Goal: Communication & Community: Answer question/provide support

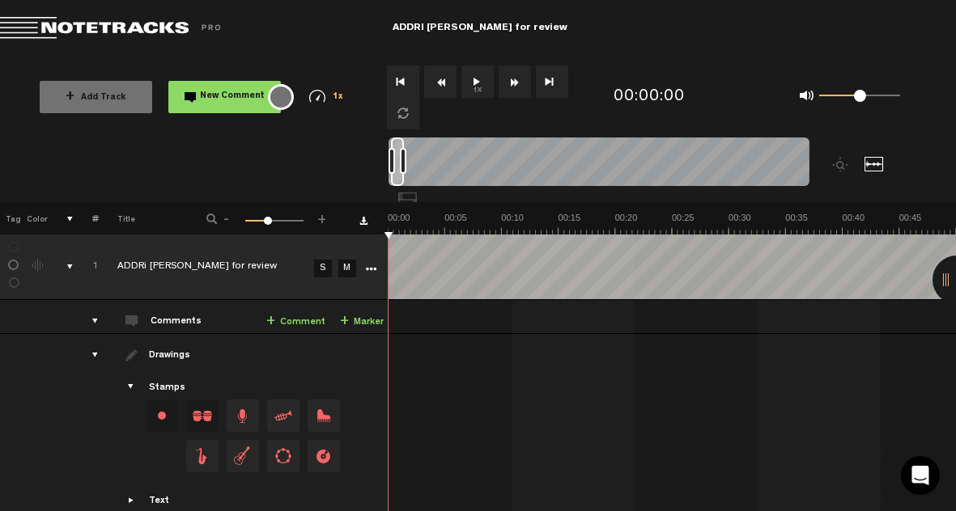
click at [872, 162] on div at bounding box center [873, 164] width 19 height 15
click at [477, 83] on button "1x" at bounding box center [477, 82] width 32 height 32
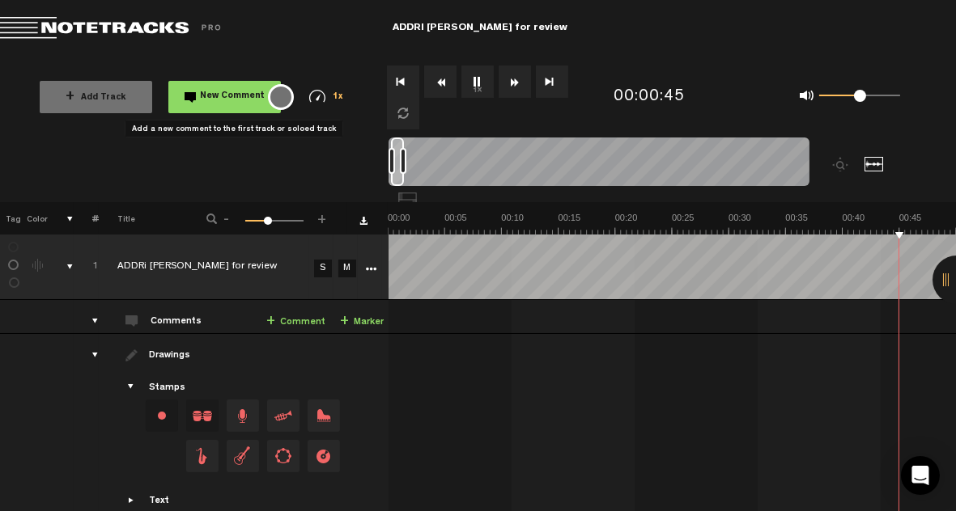
scroll to position [0, 227]
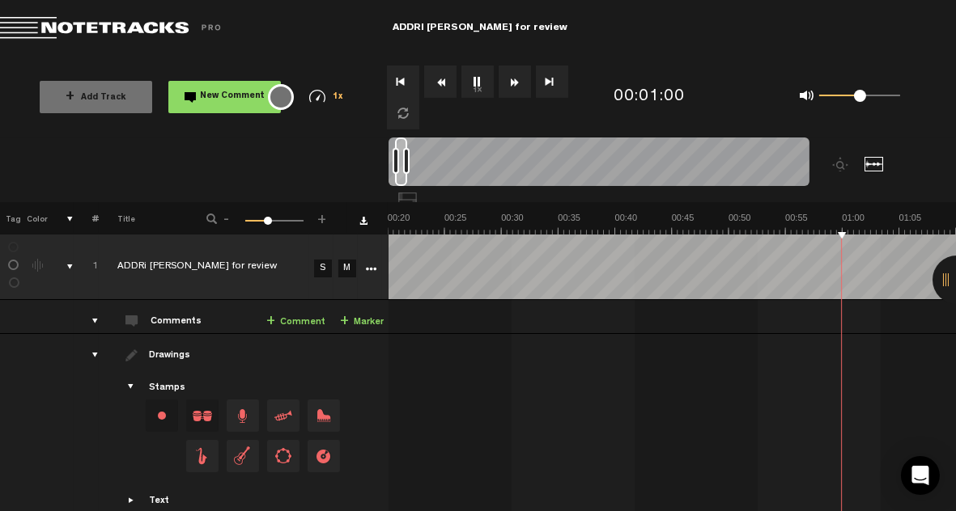
click at [449, 85] on button "Rewind" at bounding box center [440, 82] width 32 height 32
click at [444, 88] on button "Rewind" at bounding box center [440, 82] width 32 height 32
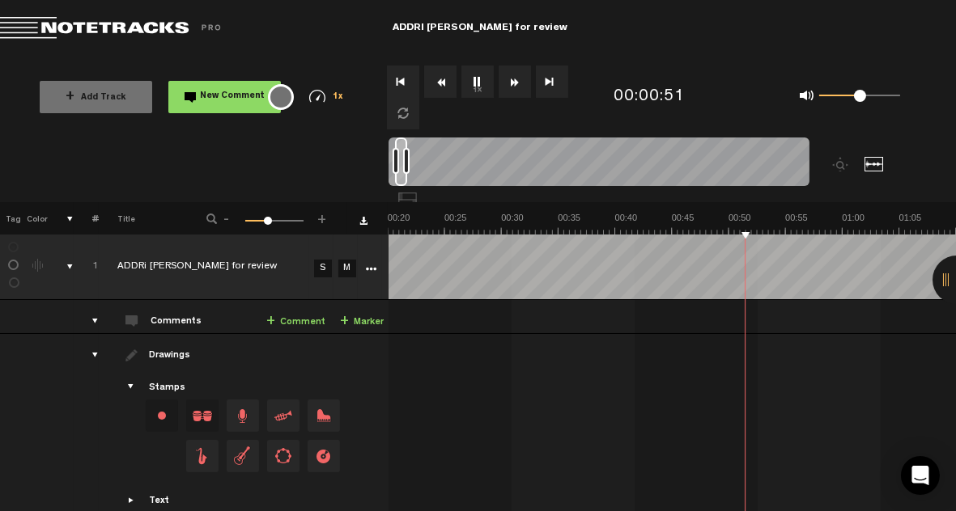
click at [444, 88] on button "Rewind" at bounding box center [440, 82] width 32 height 32
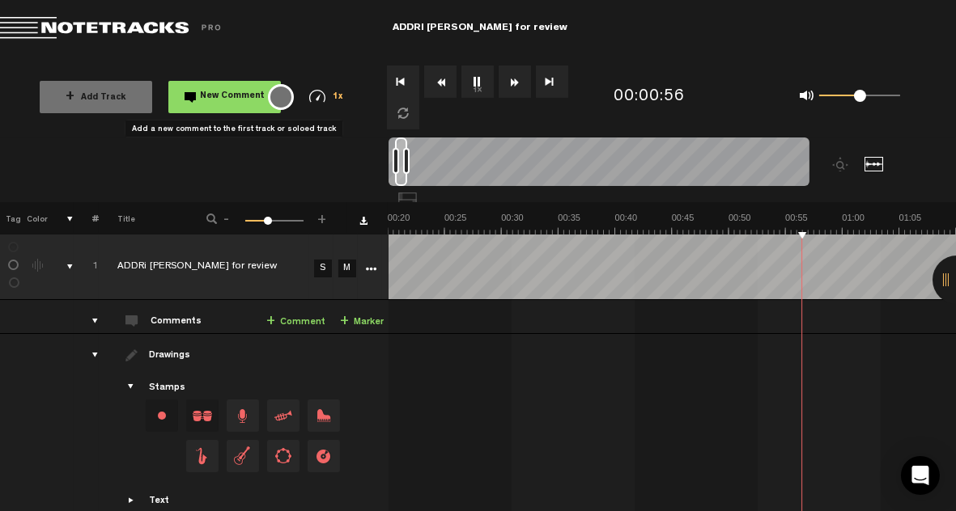
drag, startPoint x: 212, startPoint y: 97, endPoint x: 208, endPoint y: 108, distance: 12.0
click at [210, 106] on button "New Comment" at bounding box center [224, 97] width 112 height 32
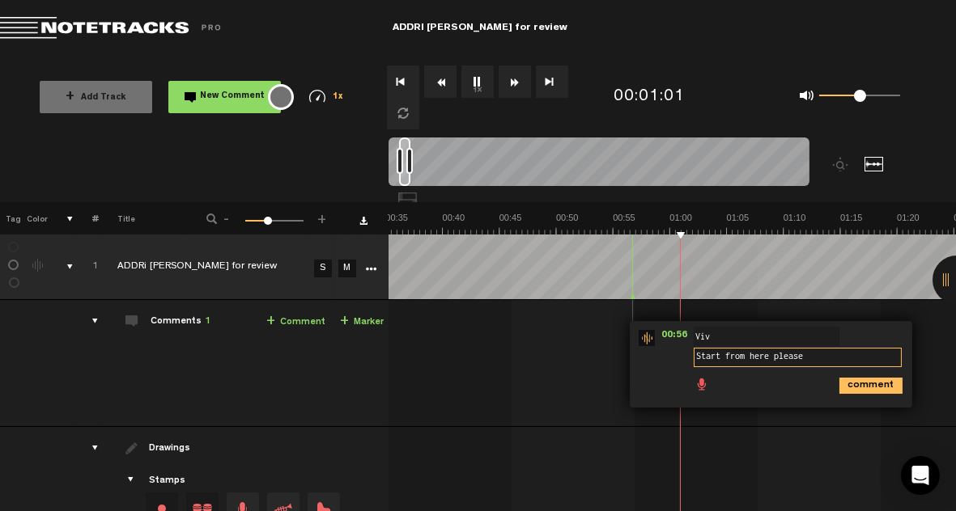
type textarea "Start from here please"
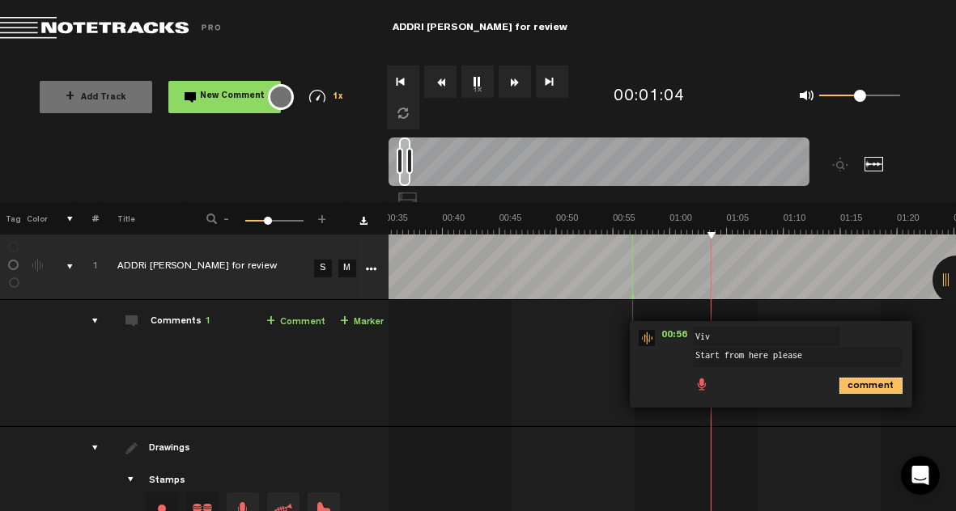
click at [880, 387] on icon "comment" at bounding box center [870, 386] width 63 height 16
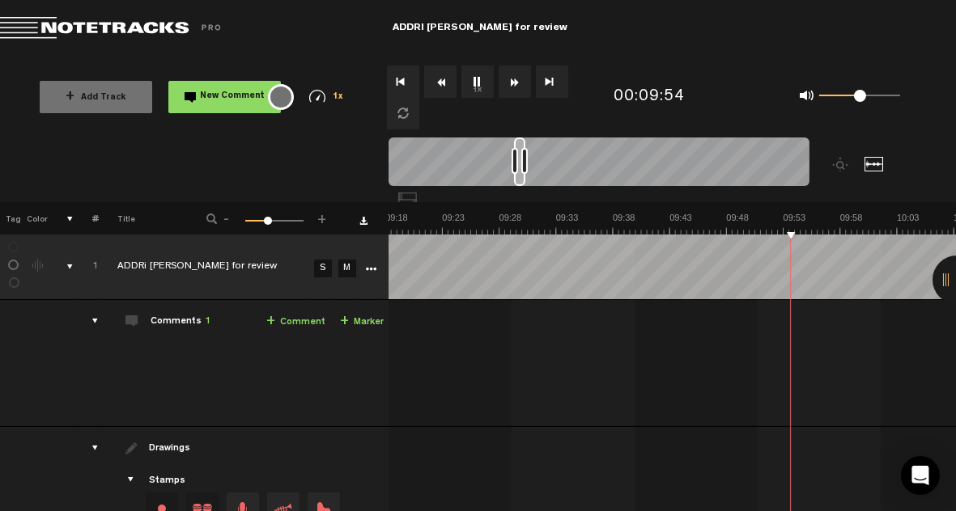
scroll to position [0, 6307]
click at [476, 82] on button "1x" at bounding box center [477, 82] width 32 height 32
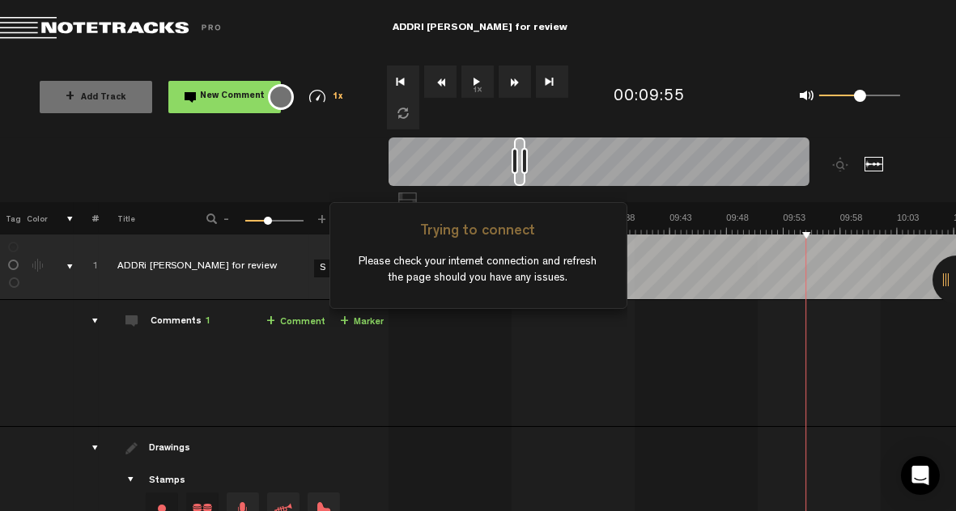
click at [477, 339] on div "Trying to connect Please check your internet connection and refresh the page sh…" at bounding box center [478, 255] width 298 height 511
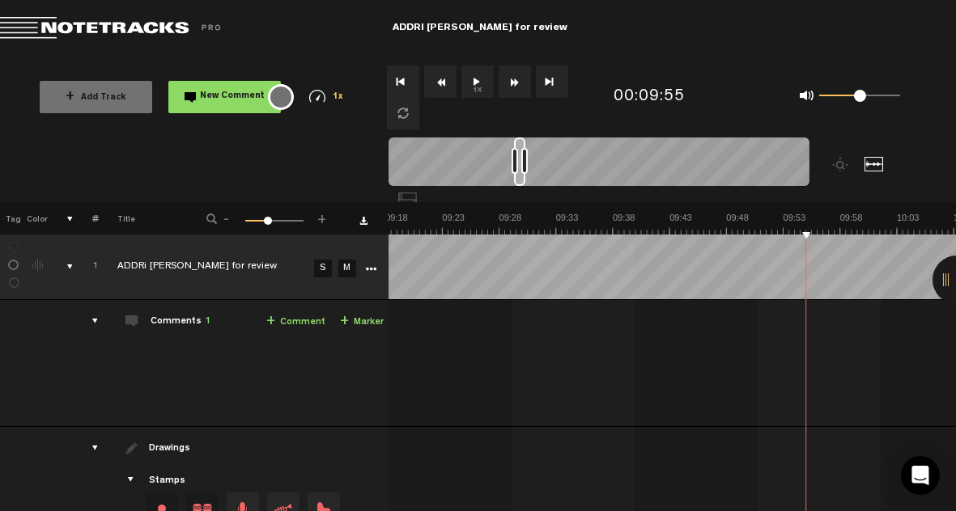
click at [479, 80] on button "1x" at bounding box center [477, 82] width 32 height 32
click at [439, 84] on button "Rewind" at bounding box center [440, 82] width 32 height 32
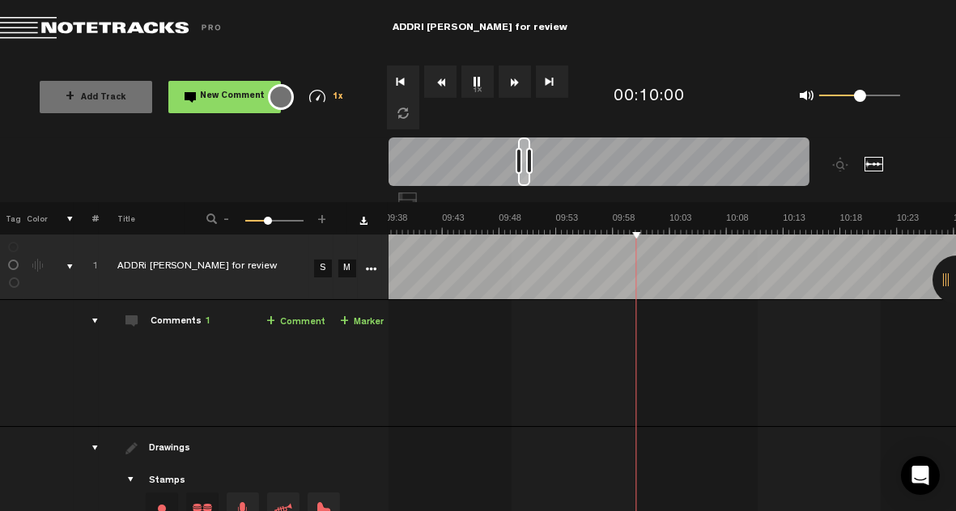
click at [439, 84] on button "Rewind" at bounding box center [440, 82] width 32 height 32
click at [439, 85] on button "Rewind" at bounding box center [440, 82] width 32 height 32
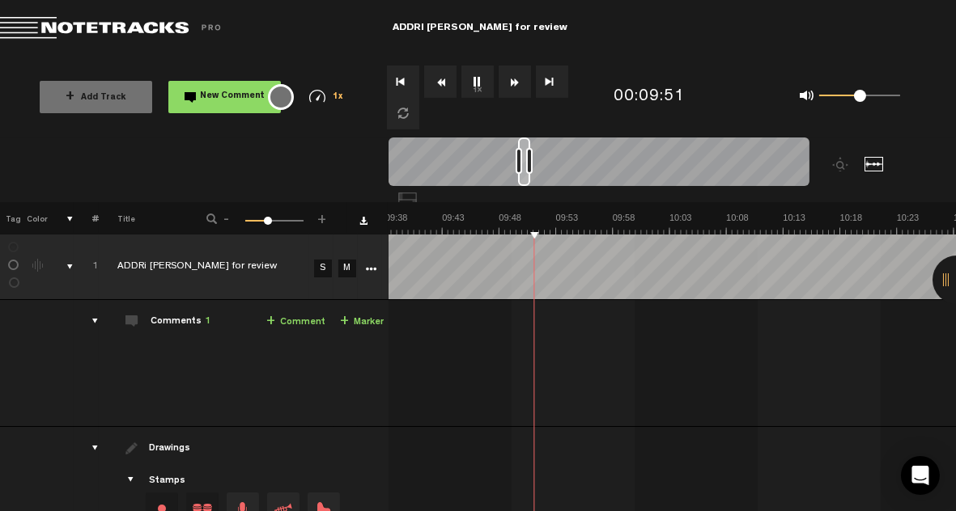
click at [439, 85] on button "Rewind" at bounding box center [440, 82] width 32 height 32
click at [438, 86] on button "Rewind" at bounding box center [440, 82] width 32 height 32
click at [437, 87] on button "Rewind" at bounding box center [440, 82] width 32 height 32
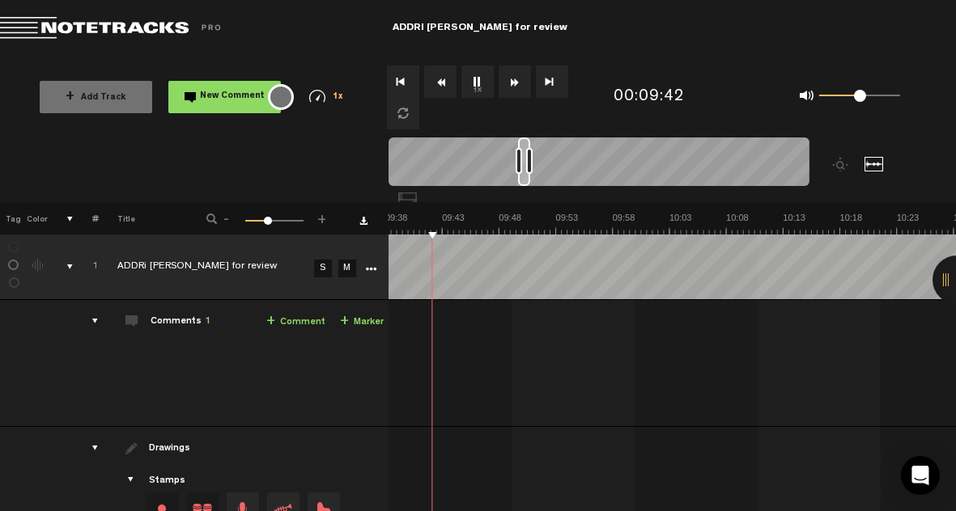
click at [437, 87] on button "Rewind" at bounding box center [440, 82] width 32 height 32
click at [231, 98] on span "New Comment" at bounding box center [233, 96] width 65 height 9
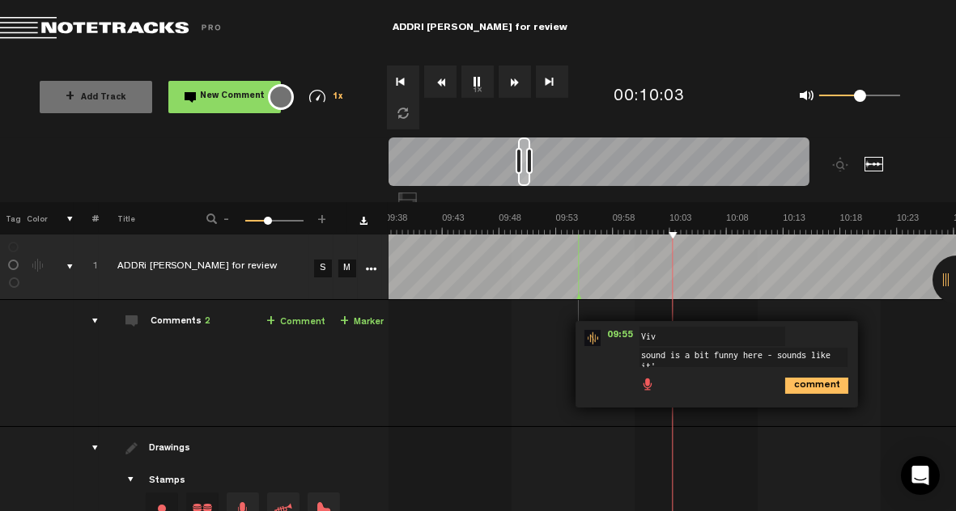
scroll to position [2, 0]
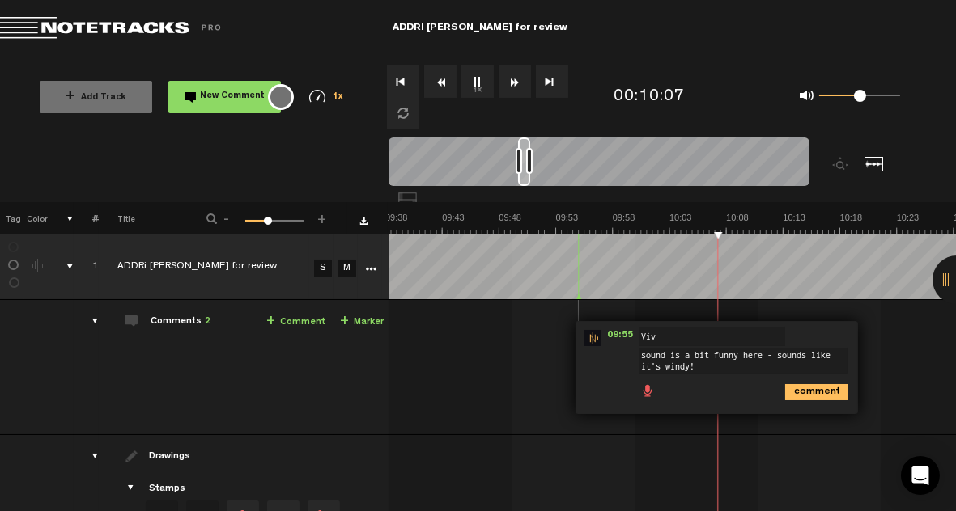
type textarea "sound is a bit funny here - sounds like it's windy!"
click at [800, 389] on icon "comment" at bounding box center [816, 392] width 63 height 16
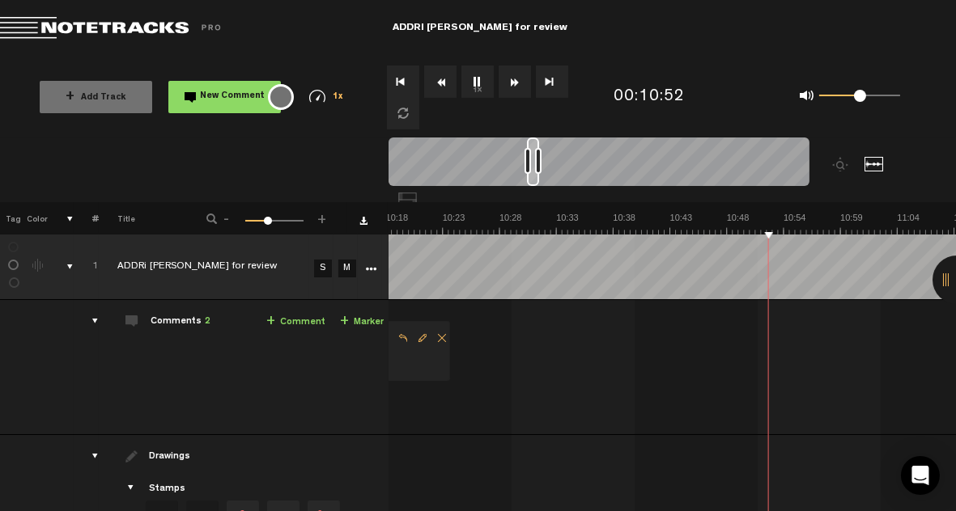
scroll to position [0, 6989]
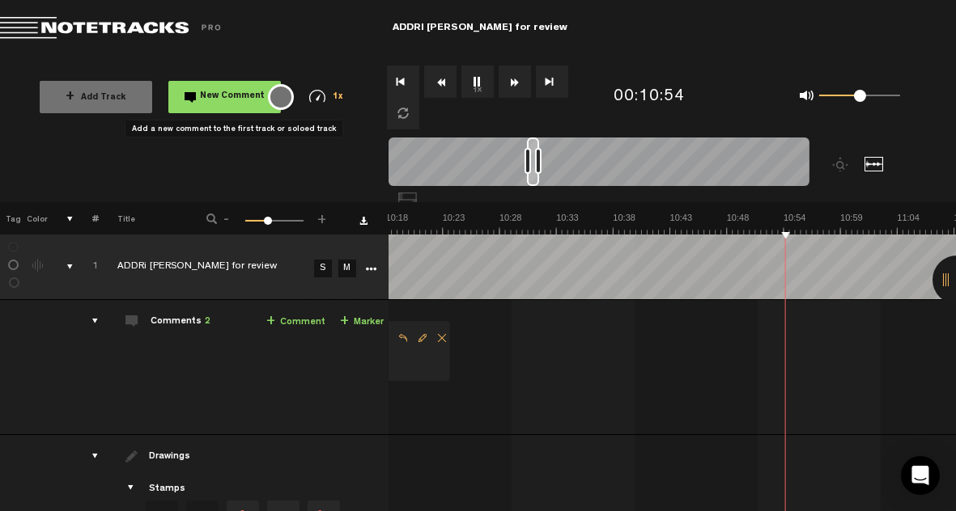
click at [206, 94] on span "New Comment" at bounding box center [233, 96] width 65 height 9
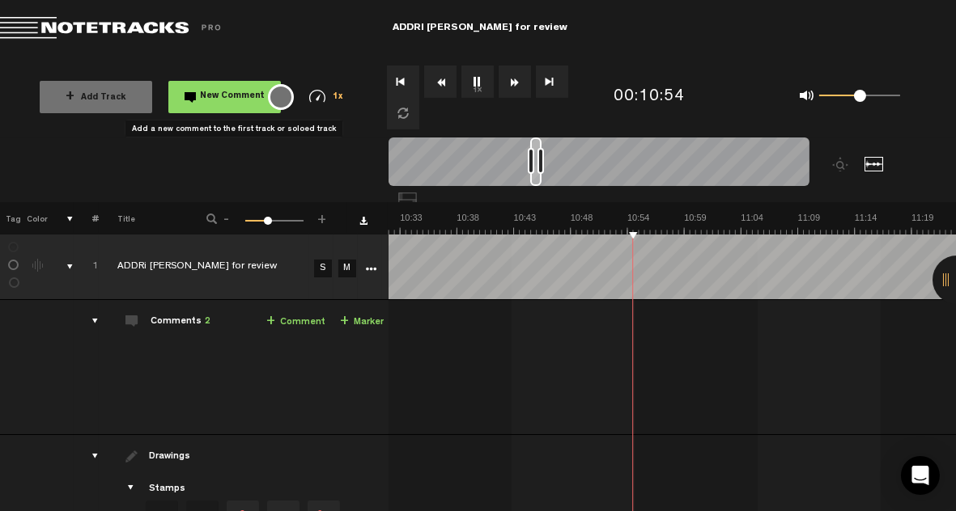
scroll to position [0, 7145]
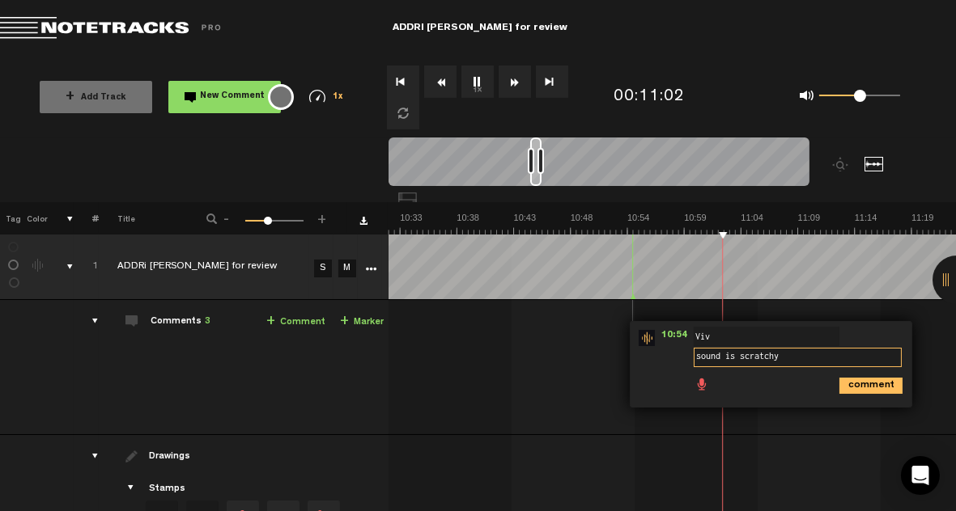
type textarea "sound is scratchy"
click at [870, 383] on icon "comment" at bounding box center [870, 386] width 63 height 16
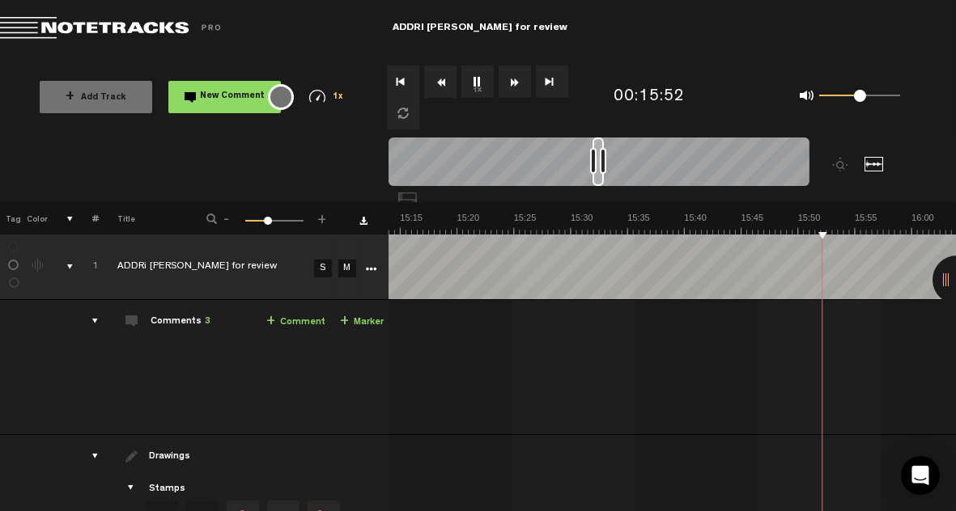
scroll to position [0, 10326]
click at [219, 94] on span "New Comment" at bounding box center [233, 96] width 65 height 9
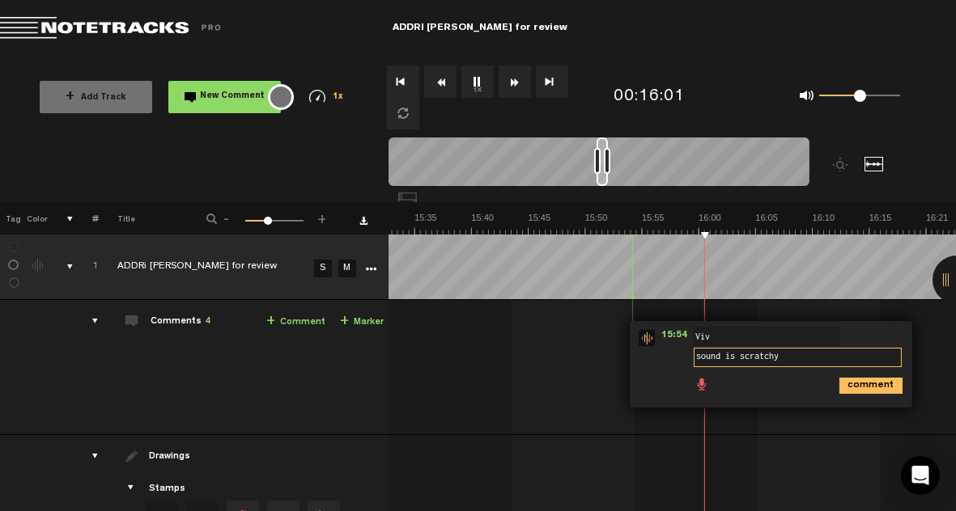
type textarea "sound is scratchy"
click at [869, 391] on icon "comment" at bounding box center [870, 386] width 63 height 16
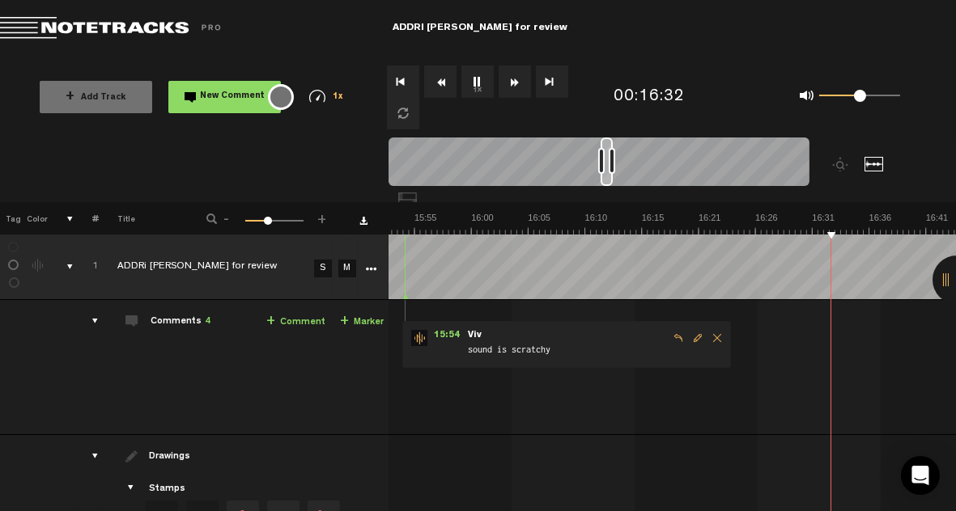
scroll to position [0, 10766]
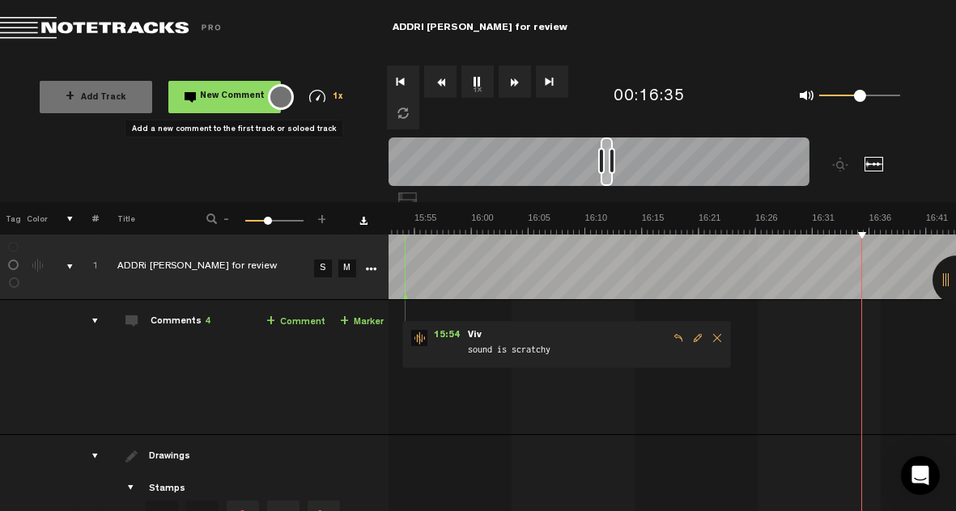
click at [225, 101] on span "New Comment" at bounding box center [233, 96] width 65 height 9
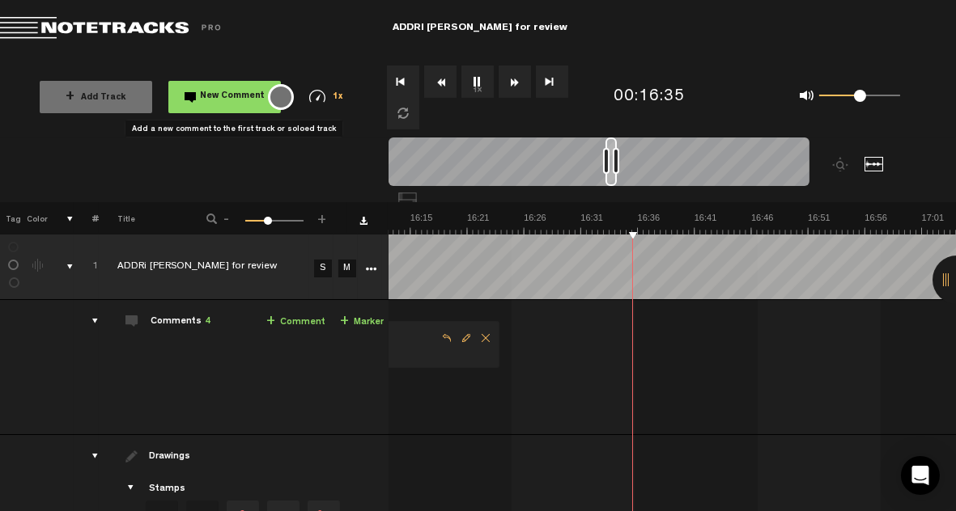
scroll to position [0, 10998]
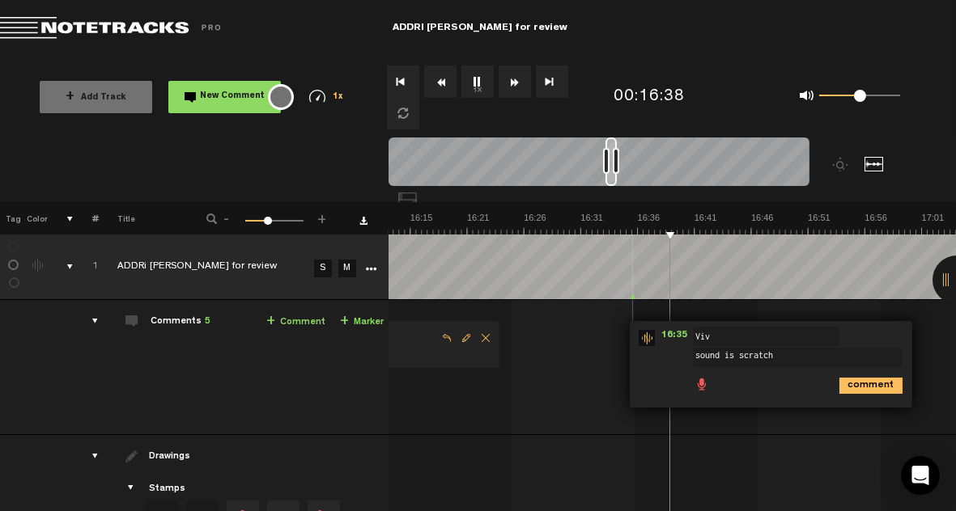
type textarea "sound is scratchy"
drag, startPoint x: 867, startPoint y: 381, endPoint x: 845, endPoint y: 389, distance: 23.3
click at [867, 381] on icon "comment" at bounding box center [870, 386] width 63 height 16
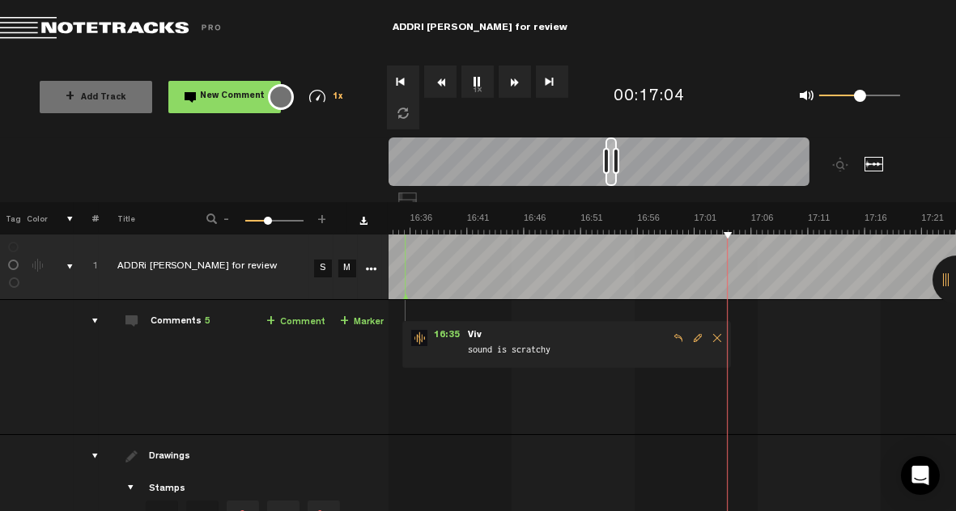
scroll to position [0, 11225]
click at [434, 81] on button "Rewind" at bounding box center [440, 82] width 32 height 32
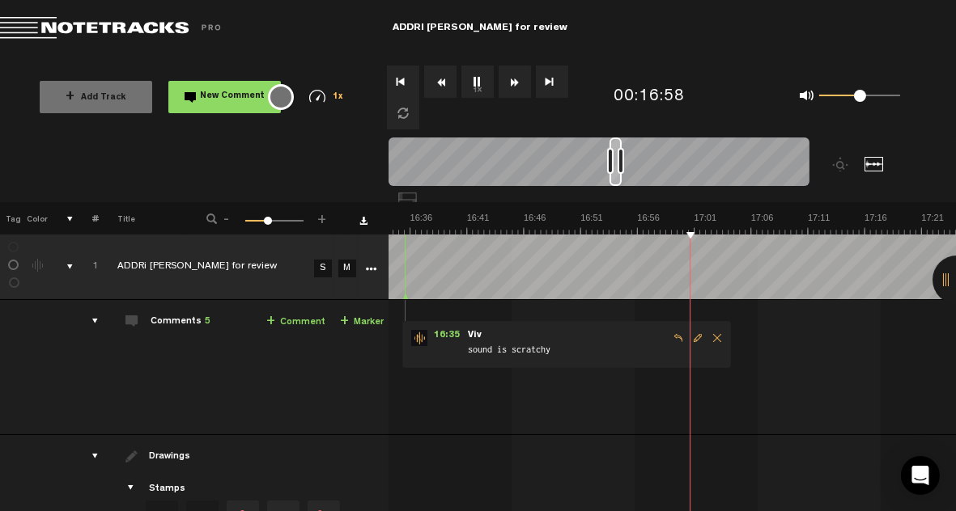
click at [434, 81] on button "Rewind" at bounding box center [440, 82] width 32 height 32
click at [434, 82] on button "Rewind" at bounding box center [440, 82] width 32 height 32
click at [434, 83] on button "Rewind" at bounding box center [440, 82] width 32 height 32
click at [434, 85] on button "Rewind" at bounding box center [440, 82] width 32 height 32
click at [433, 85] on button "Rewind" at bounding box center [440, 82] width 32 height 32
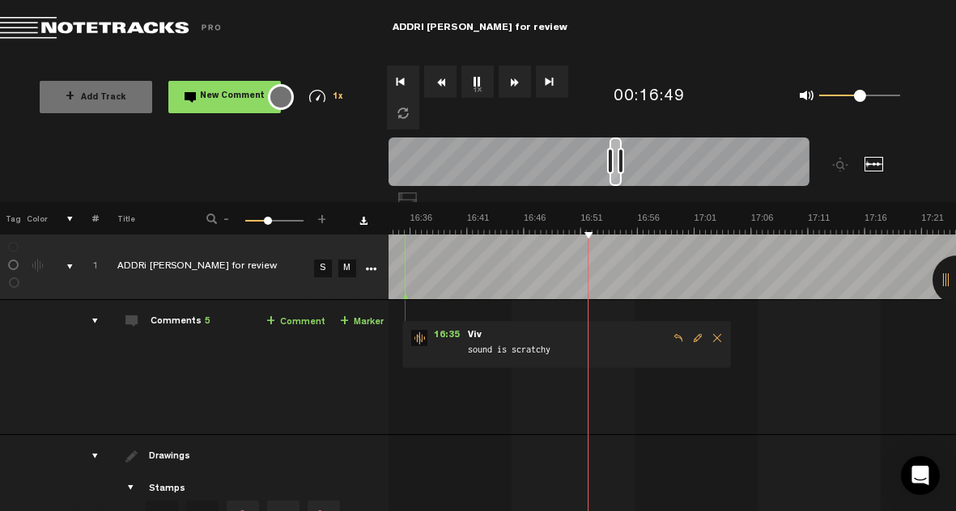
click at [433, 85] on button "Rewind" at bounding box center [440, 82] width 32 height 32
click at [433, 86] on button "Rewind" at bounding box center [440, 82] width 32 height 32
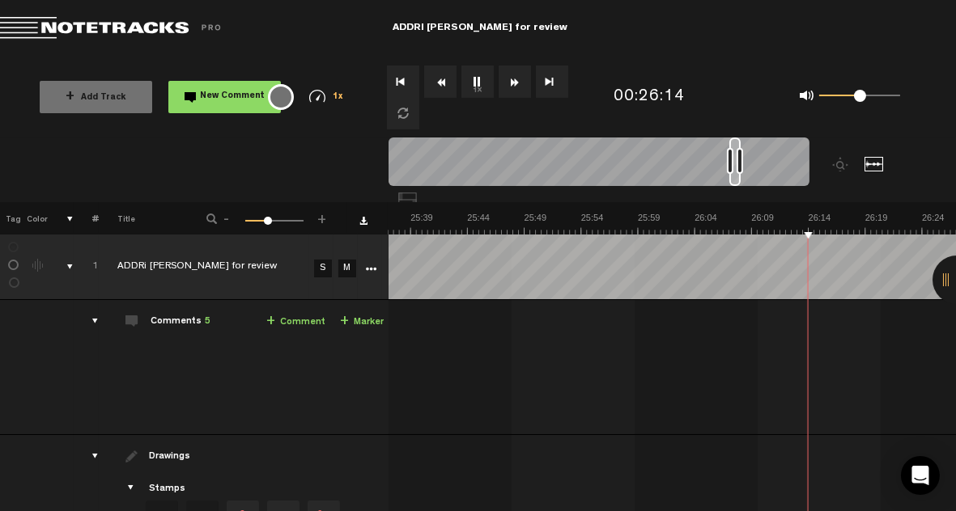
scroll to position [0, 17361]
click at [210, 105] on button "New Comment" at bounding box center [224, 97] width 112 height 32
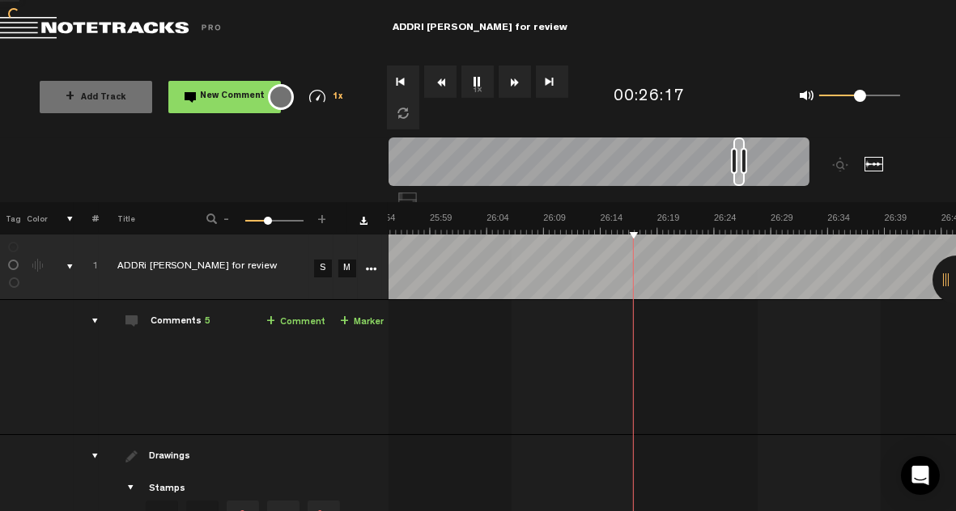
scroll to position [0, 17569]
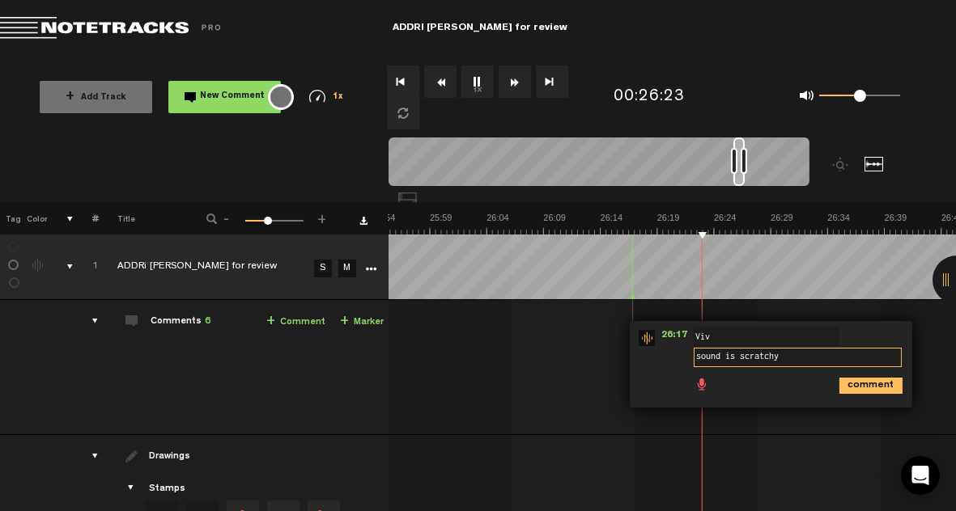
type textarea "sound is scratchy"
click at [851, 380] on icon "comment" at bounding box center [870, 386] width 63 height 16
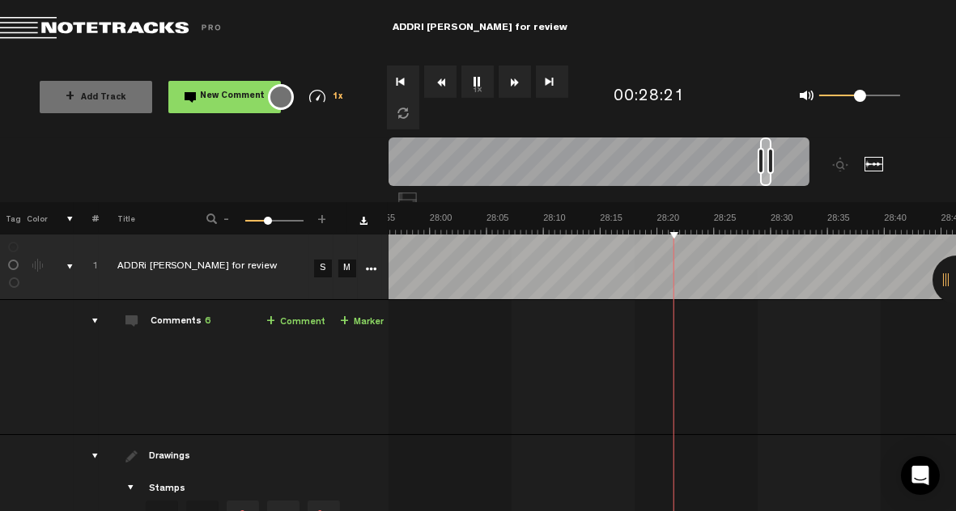
scroll to position [0, 18932]
click at [215, 98] on span "New Comment" at bounding box center [233, 96] width 65 height 9
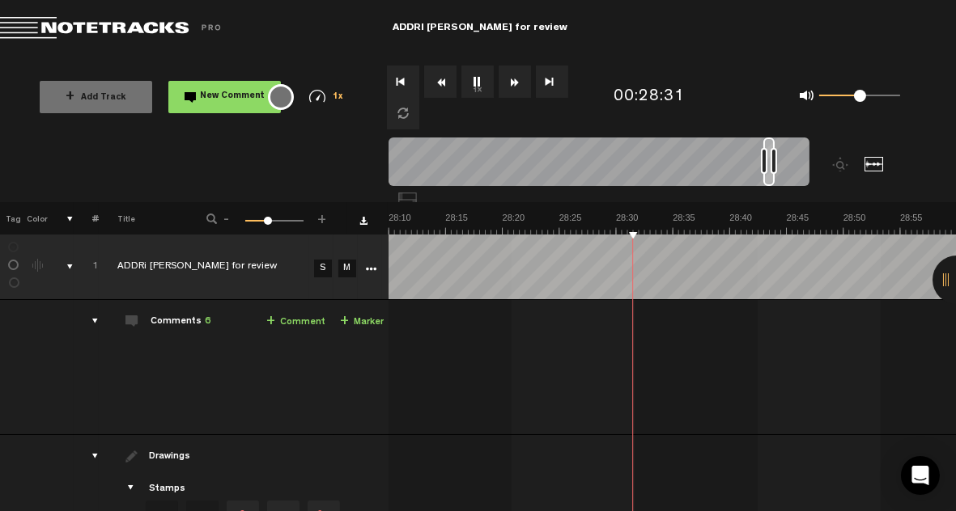
scroll to position [0, 19086]
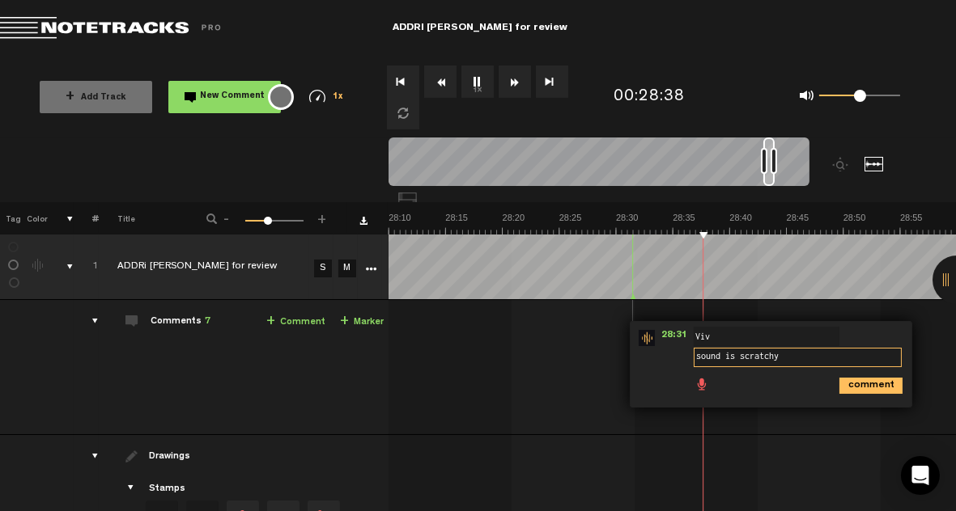
type textarea "sound is scratchy"
click at [850, 381] on icon "comment" at bounding box center [870, 386] width 63 height 16
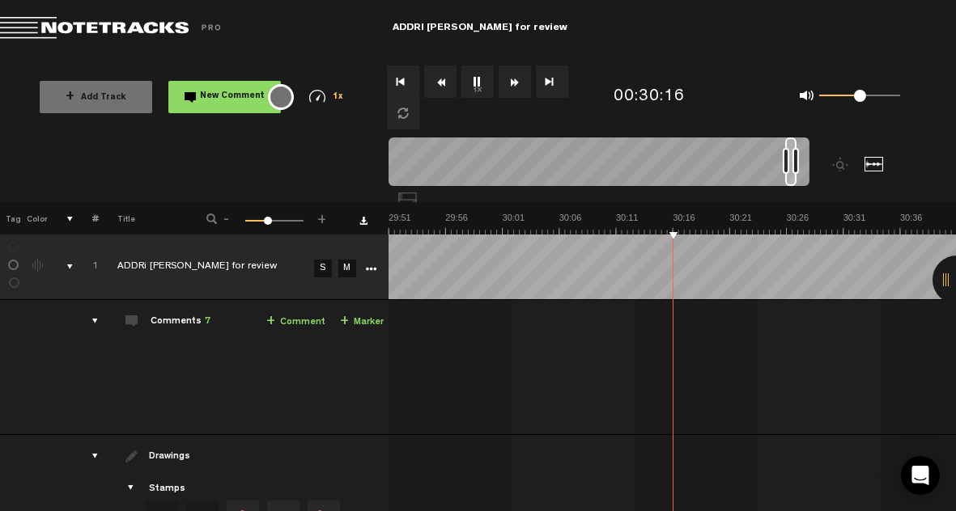
scroll to position [0, 20223]
click at [472, 82] on button "1x" at bounding box center [477, 82] width 32 height 32
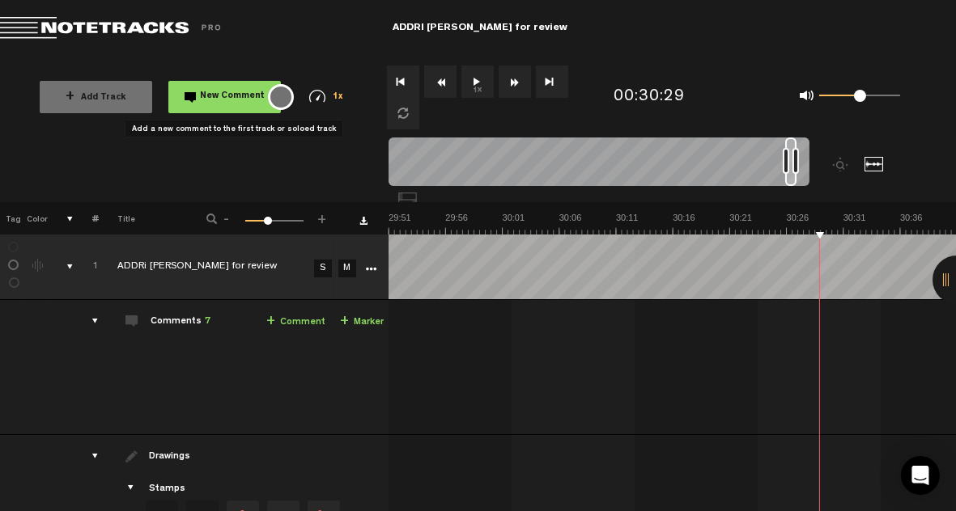
click at [218, 99] on span "New Comment" at bounding box center [233, 96] width 65 height 9
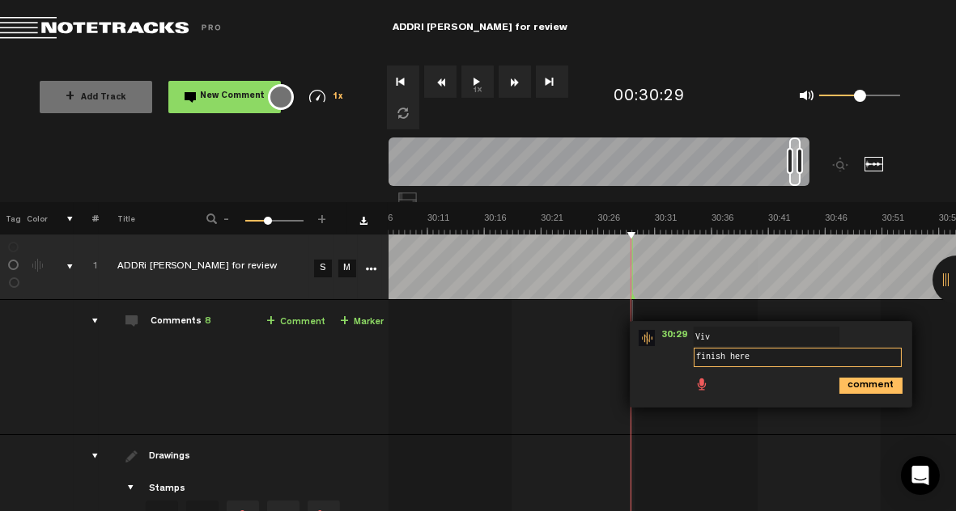
type textarea "finish here"
click at [871, 385] on icon "comment" at bounding box center [870, 386] width 63 height 16
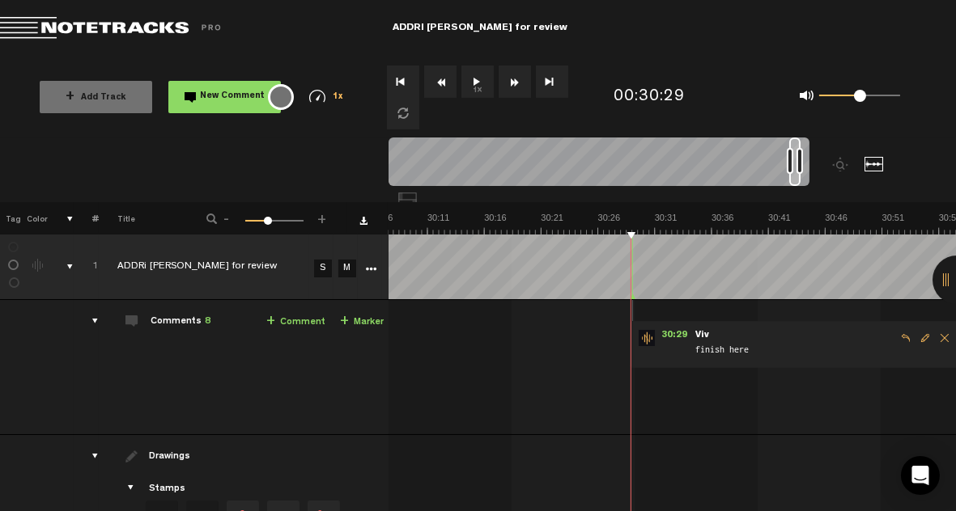
click at [480, 79] on button "1x" at bounding box center [477, 82] width 32 height 32
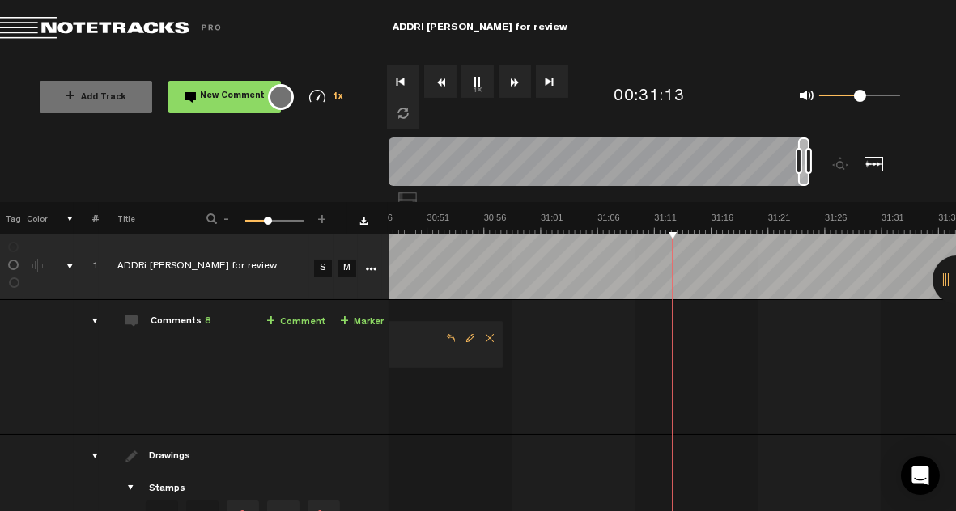
scroll to position [0, 20865]
click at [478, 78] on button "1x" at bounding box center [477, 82] width 32 height 32
